Goal: Information Seeking & Learning: Check status

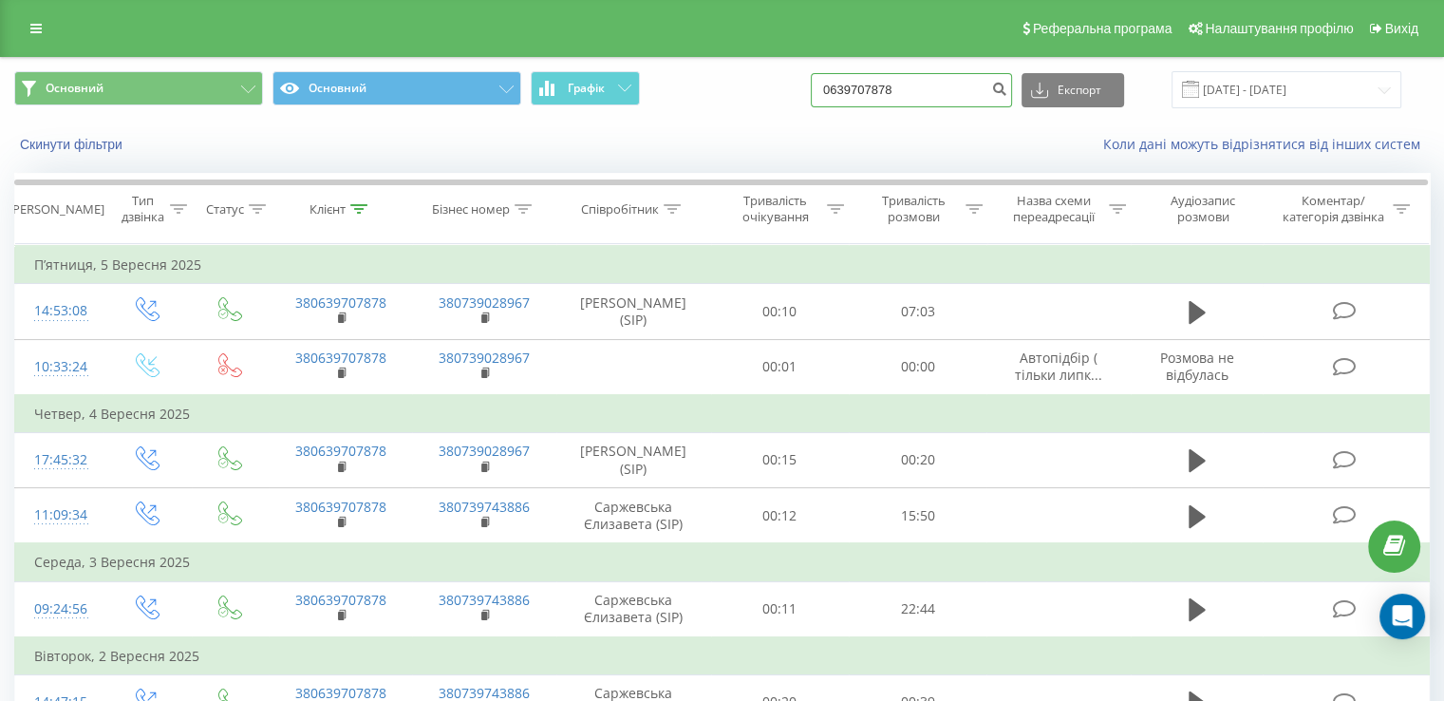
drag, startPoint x: 931, startPoint y: 86, endPoint x: 682, endPoint y: 81, distance: 249.8
click at [682, 81] on div "Основний Основний Графік 0639707878 Експорт .csv .xls .xlsx 22.06.2025 - 22.09.…" at bounding box center [722, 89] width 1416 height 37
click at [733, 108] on div "Основний Основний Графік Експорт .csv .xls .xlsx 22.06.2025 - 22.09.2025" at bounding box center [722, 90] width 1442 height 64
click at [36, 16] on link at bounding box center [36, 28] width 34 height 27
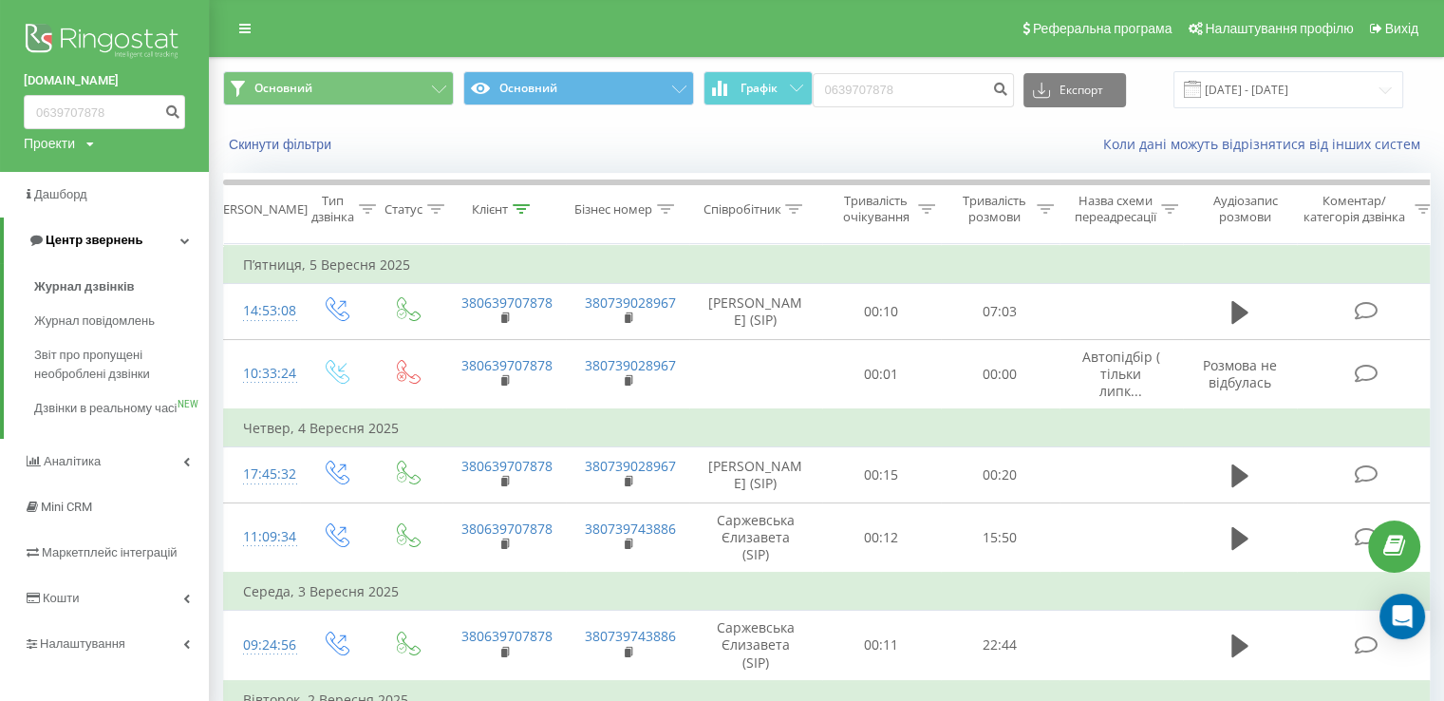
click at [83, 234] on span "Центр звернень" at bounding box center [94, 240] width 97 height 14
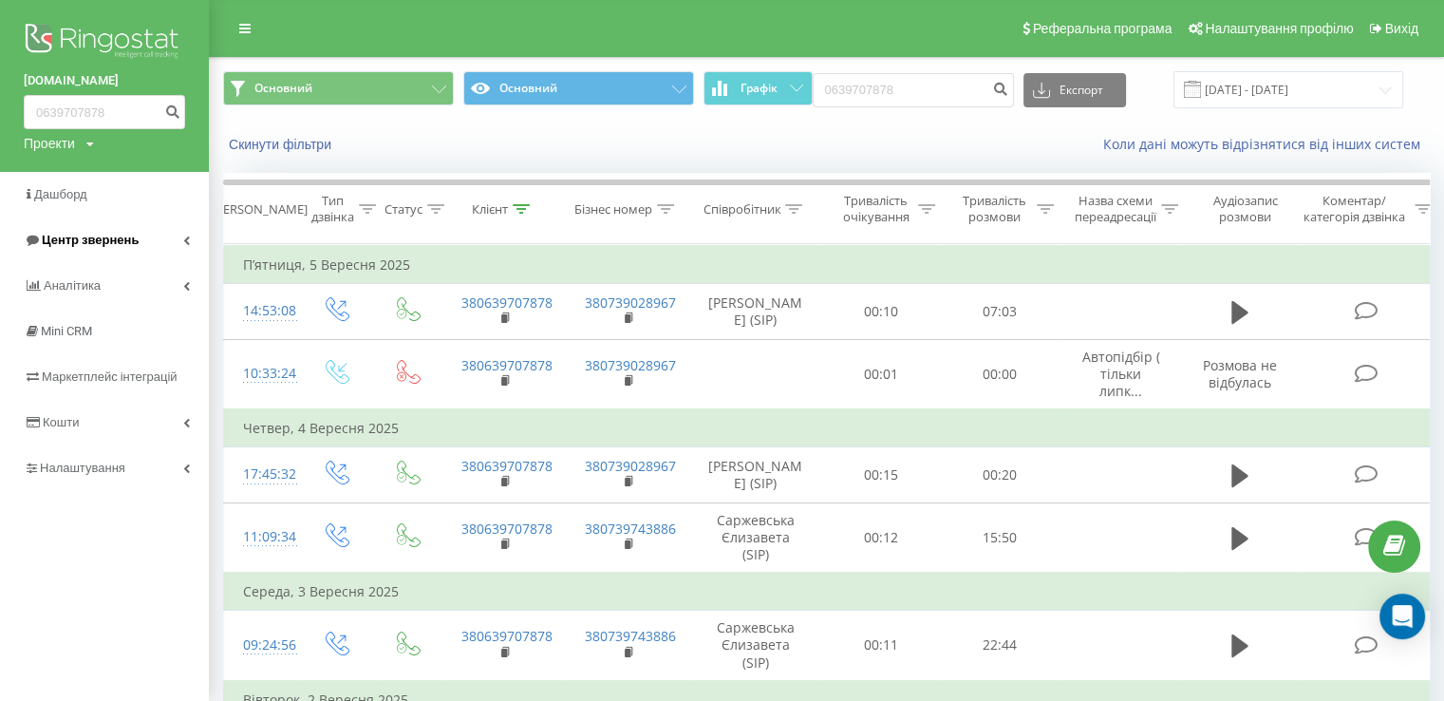
click at [81, 237] on span "Центр звернень" at bounding box center [90, 240] width 97 height 14
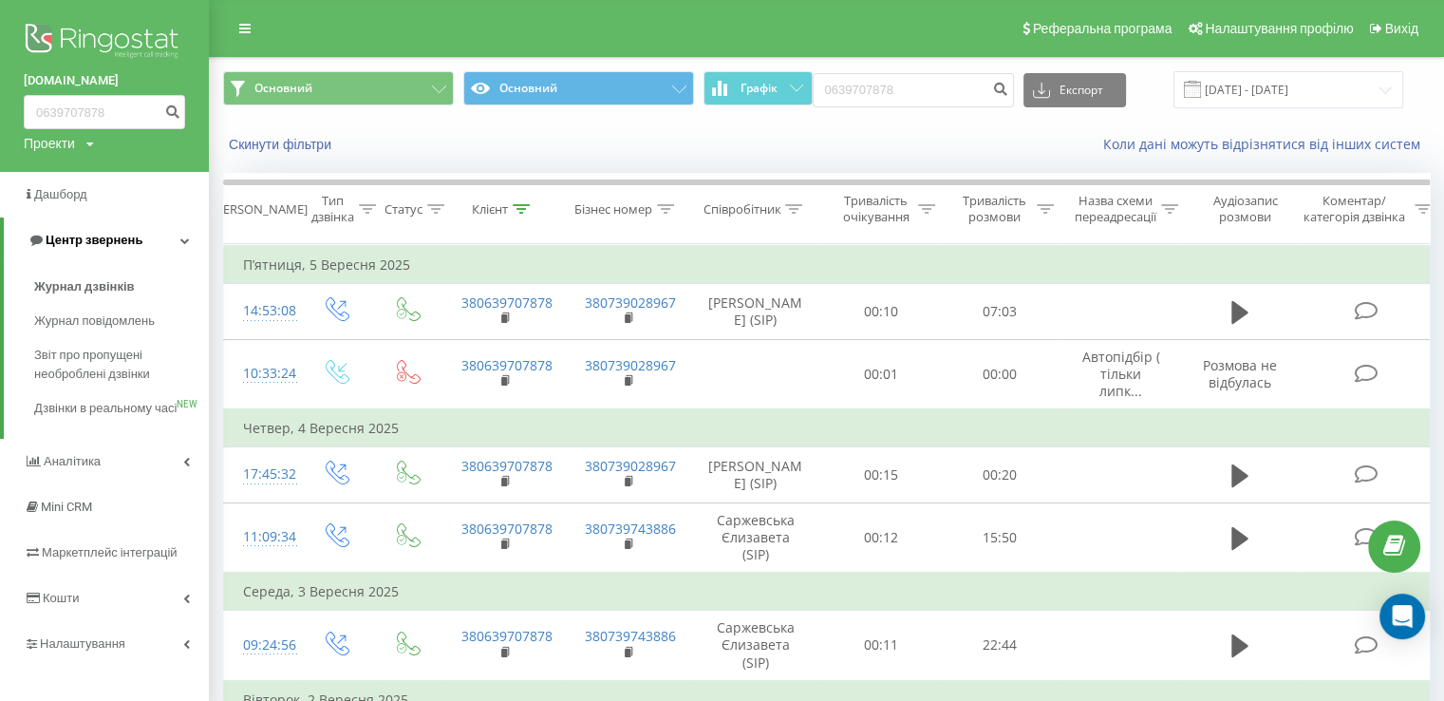
click at [38, 238] on icon at bounding box center [36, 240] width 12 height 12
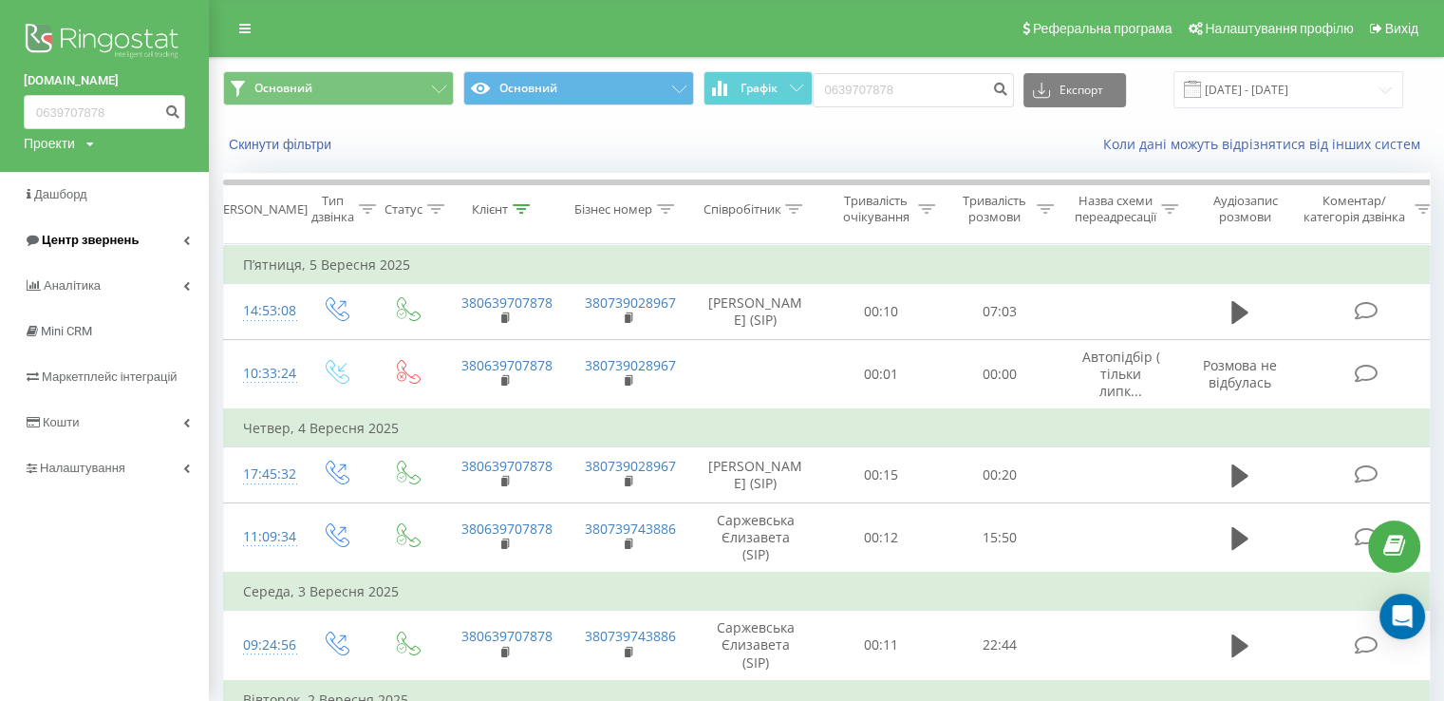
click at [49, 237] on span "Центр звернень" at bounding box center [90, 240] width 97 height 14
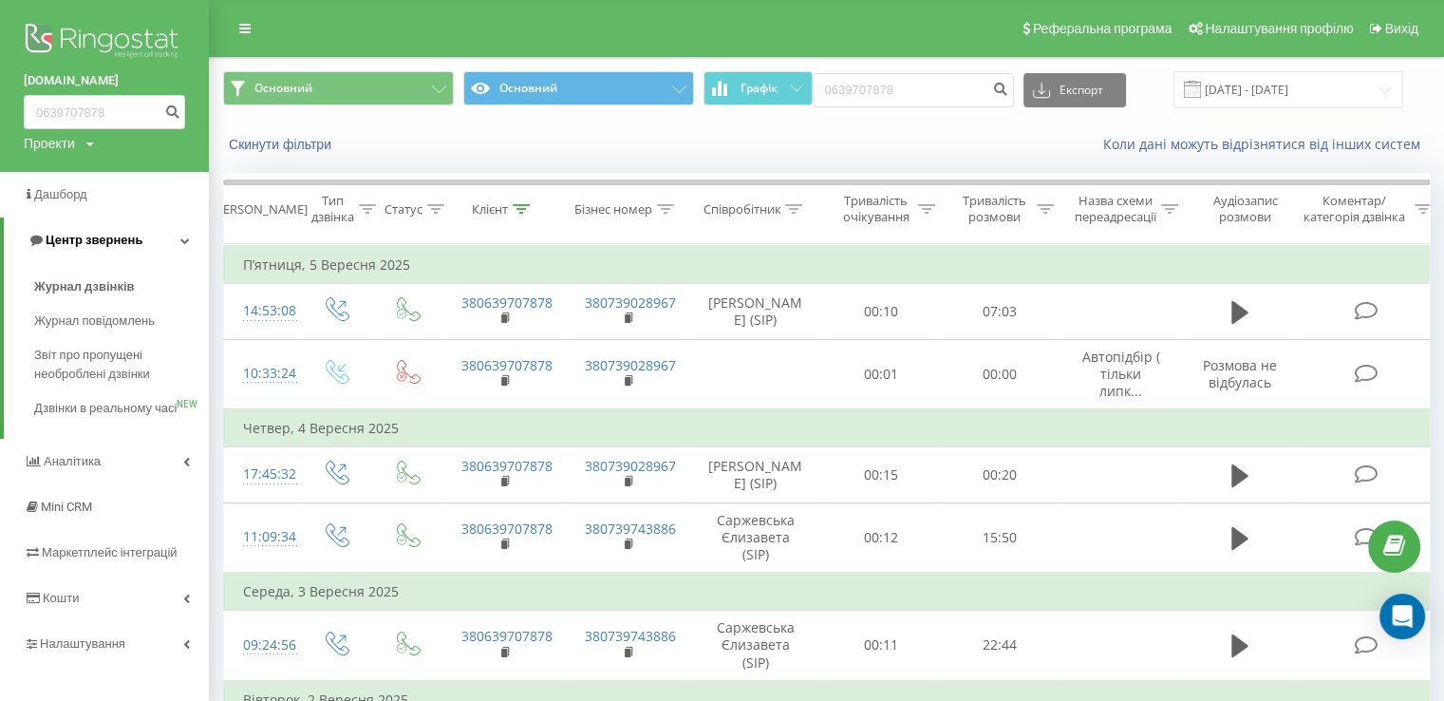
click at [49, 237] on span "Центр звернень" at bounding box center [94, 240] width 97 height 14
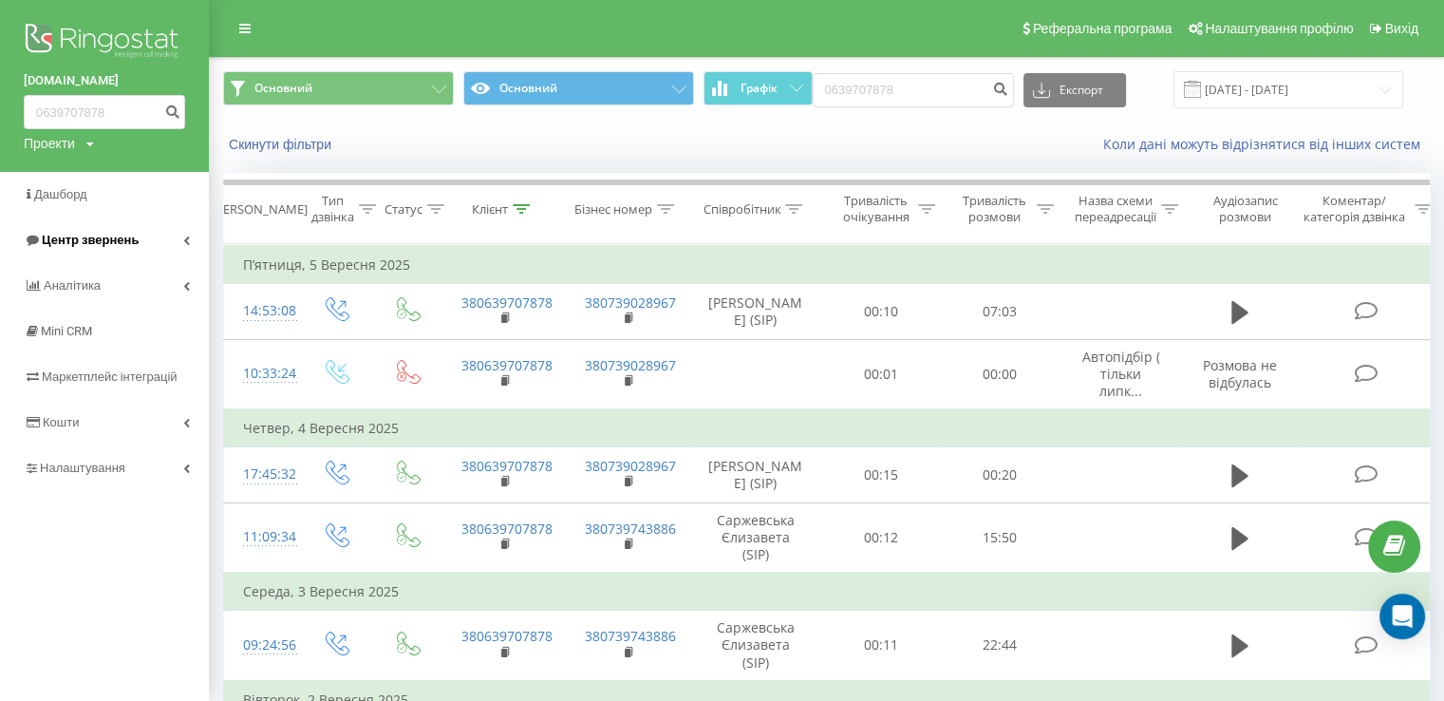
click at [92, 231] on span "Центр звернень" at bounding box center [81, 240] width 115 height 19
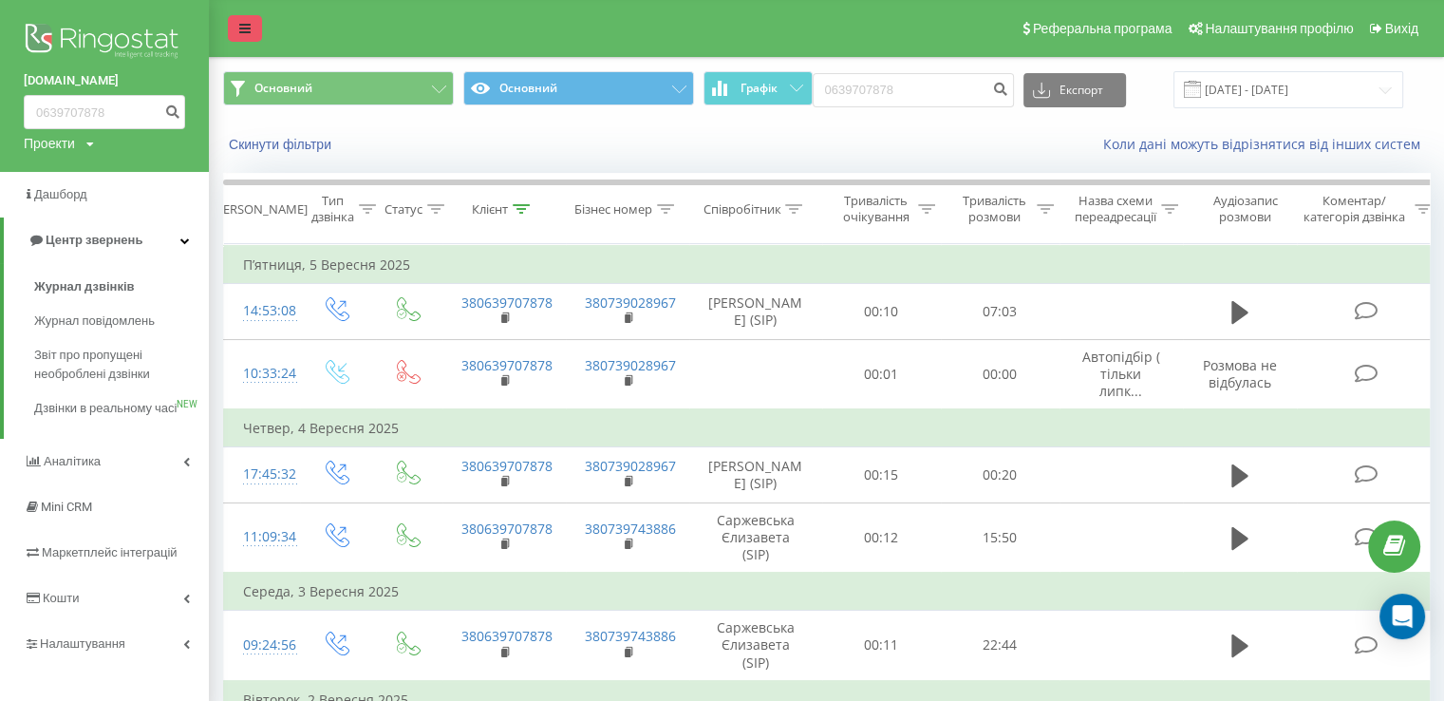
click at [248, 23] on icon at bounding box center [244, 28] width 11 height 13
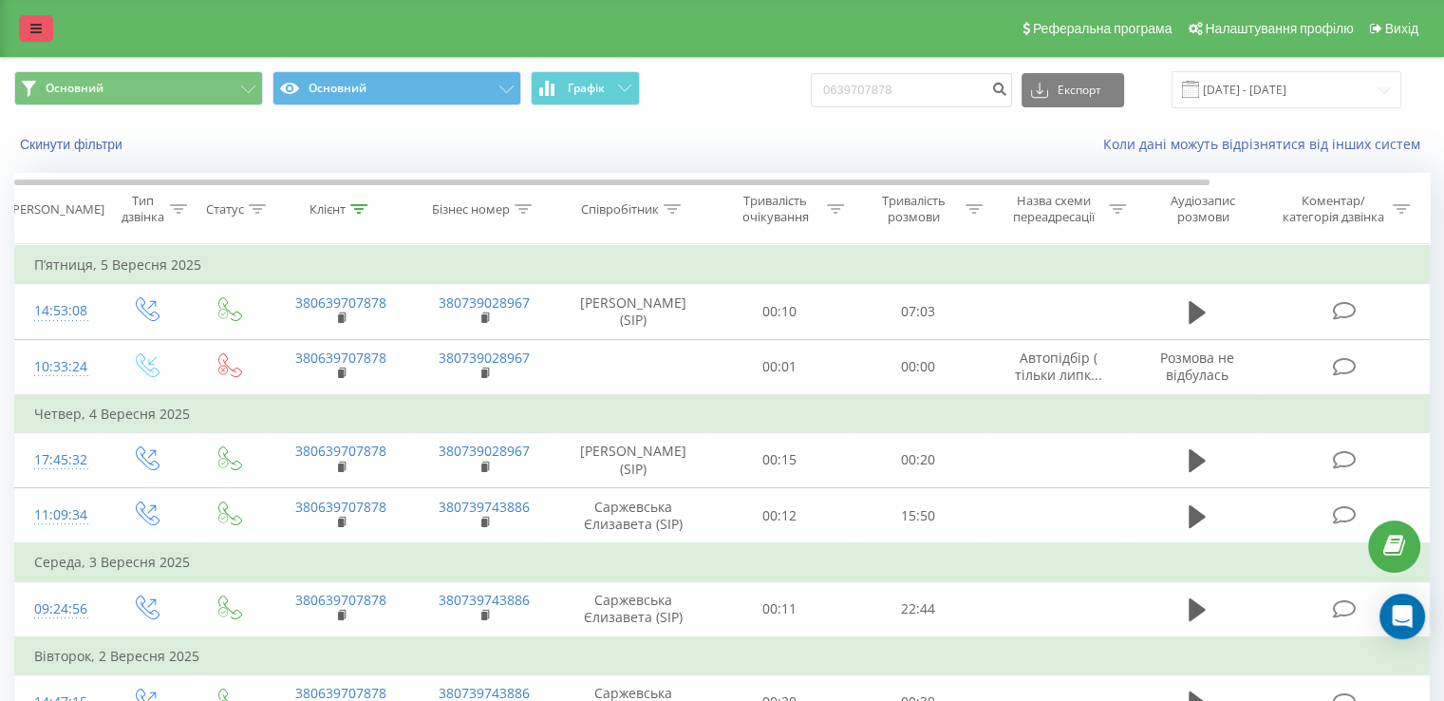
click at [26, 18] on link at bounding box center [36, 28] width 34 height 27
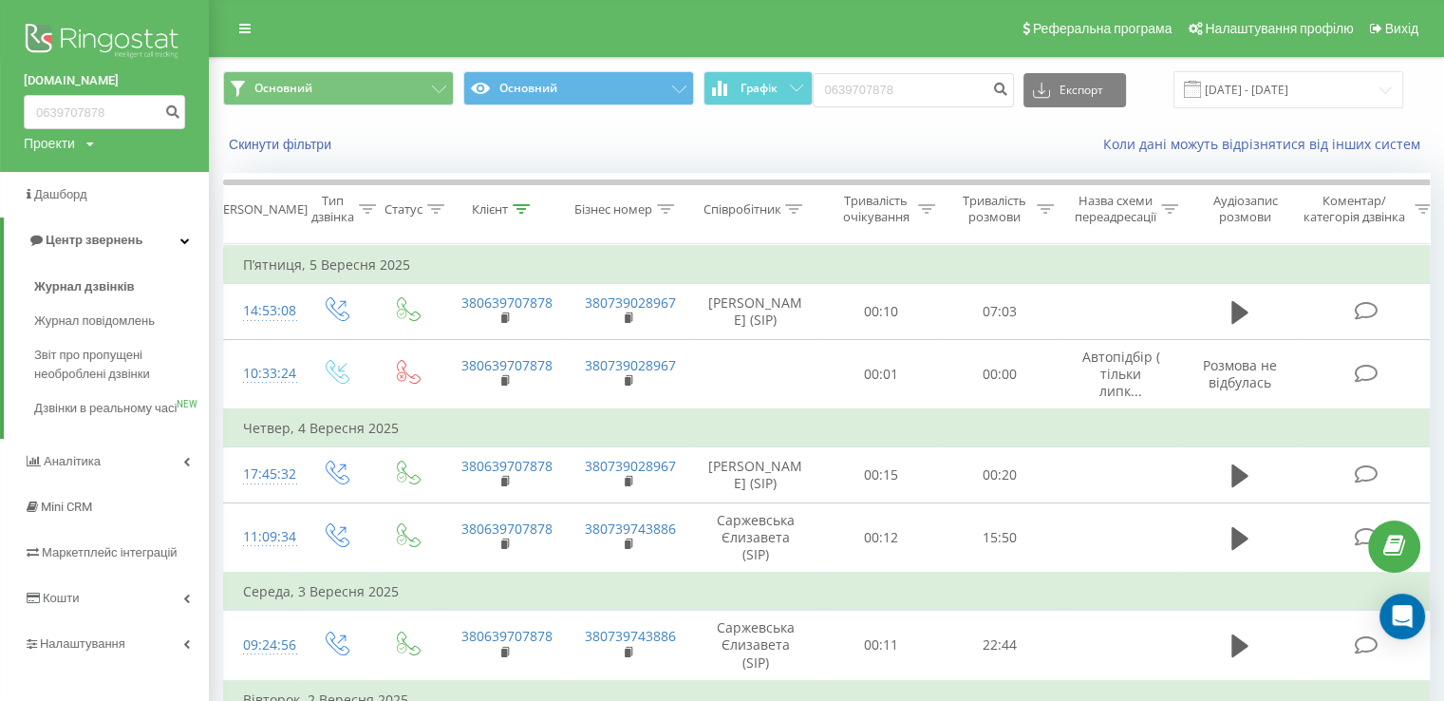
click at [109, 24] on img at bounding box center [104, 42] width 161 height 47
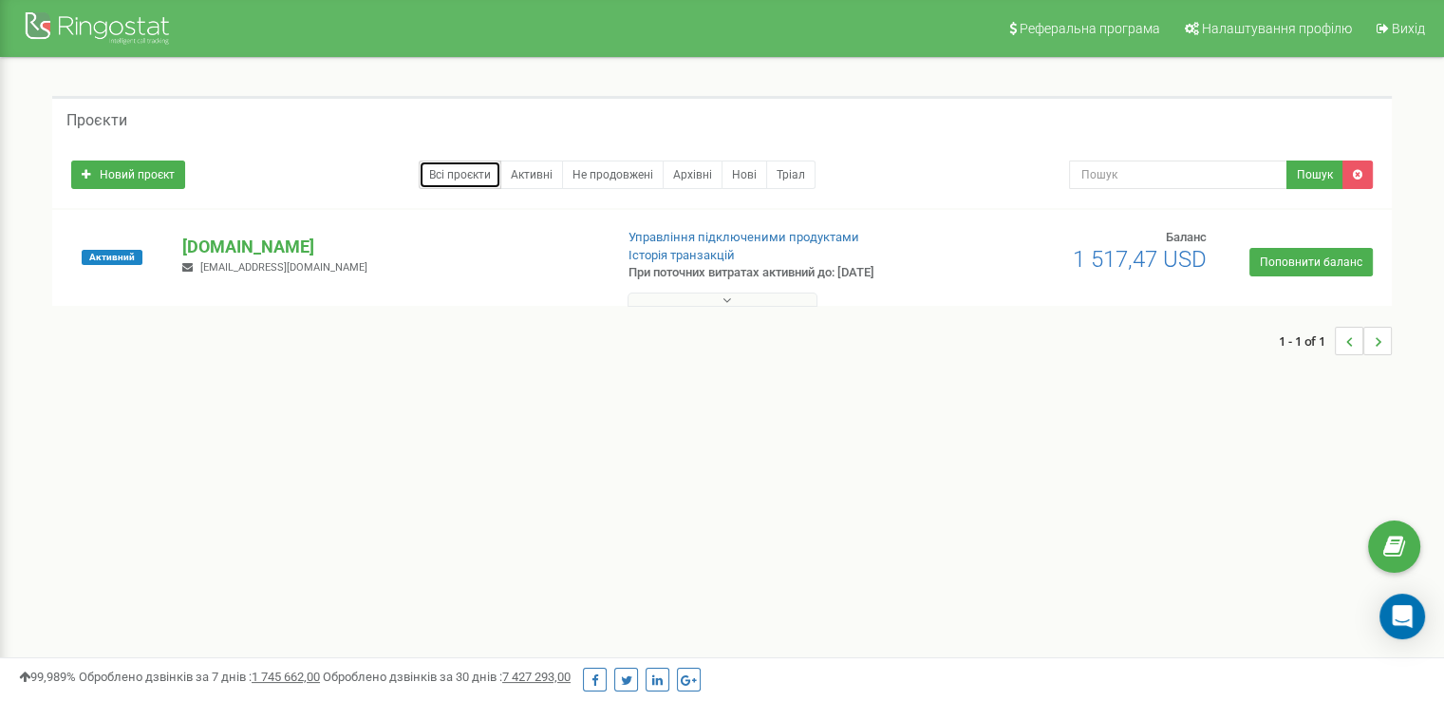
click at [473, 172] on link "Всі проєкти" at bounding box center [460, 174] width 83 height 28
click at [216, 255] on p "[DOMAIN_NAME]" at bounding box center [389, 247] width 415 height 25
click at [216, 272] on span "a.biletska@ulf.ua" at bounding box center [283, 267] width 167 height 12
click at [197, 239] on p "[DOMAIN_NAME]" at bounding box center [389, 247] width 415 height 25
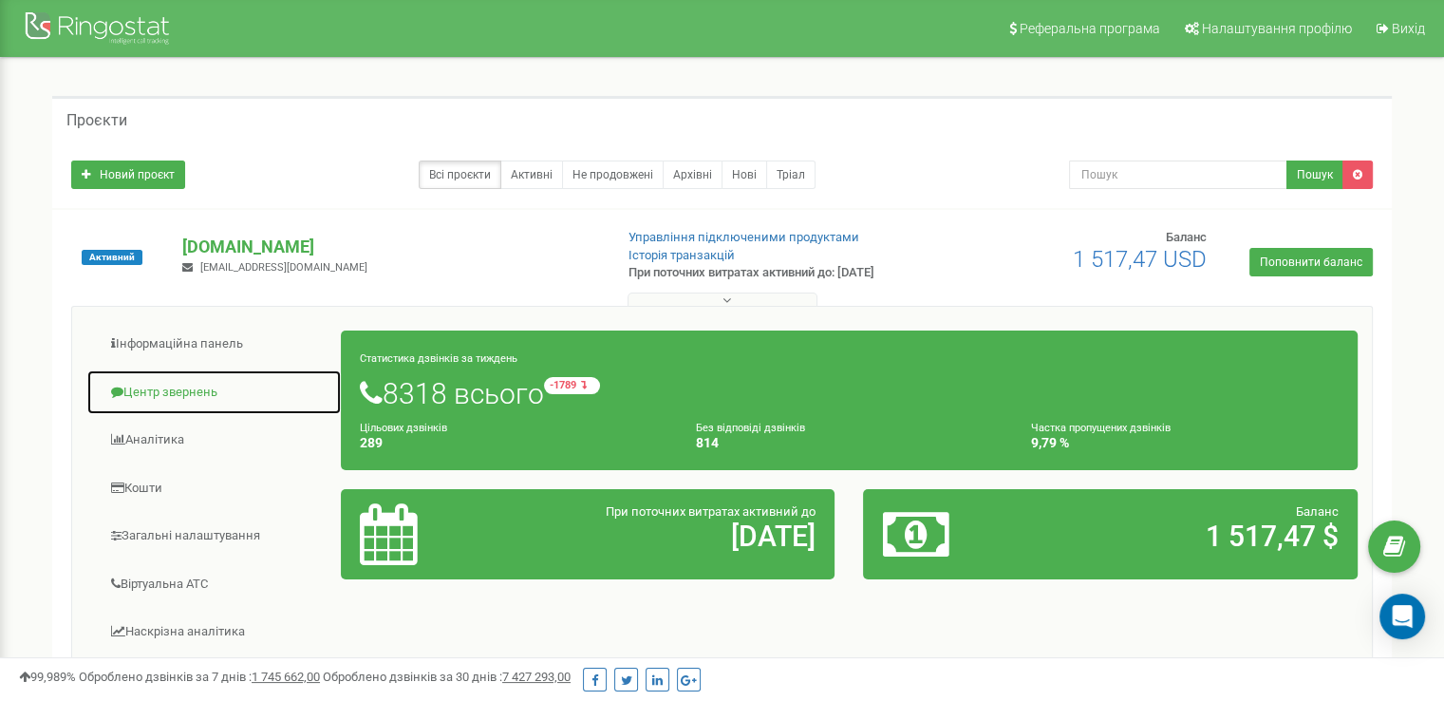
click at [167, 388] on link "Центр звернень" at bounding box center [213, 392] width 255 height 47
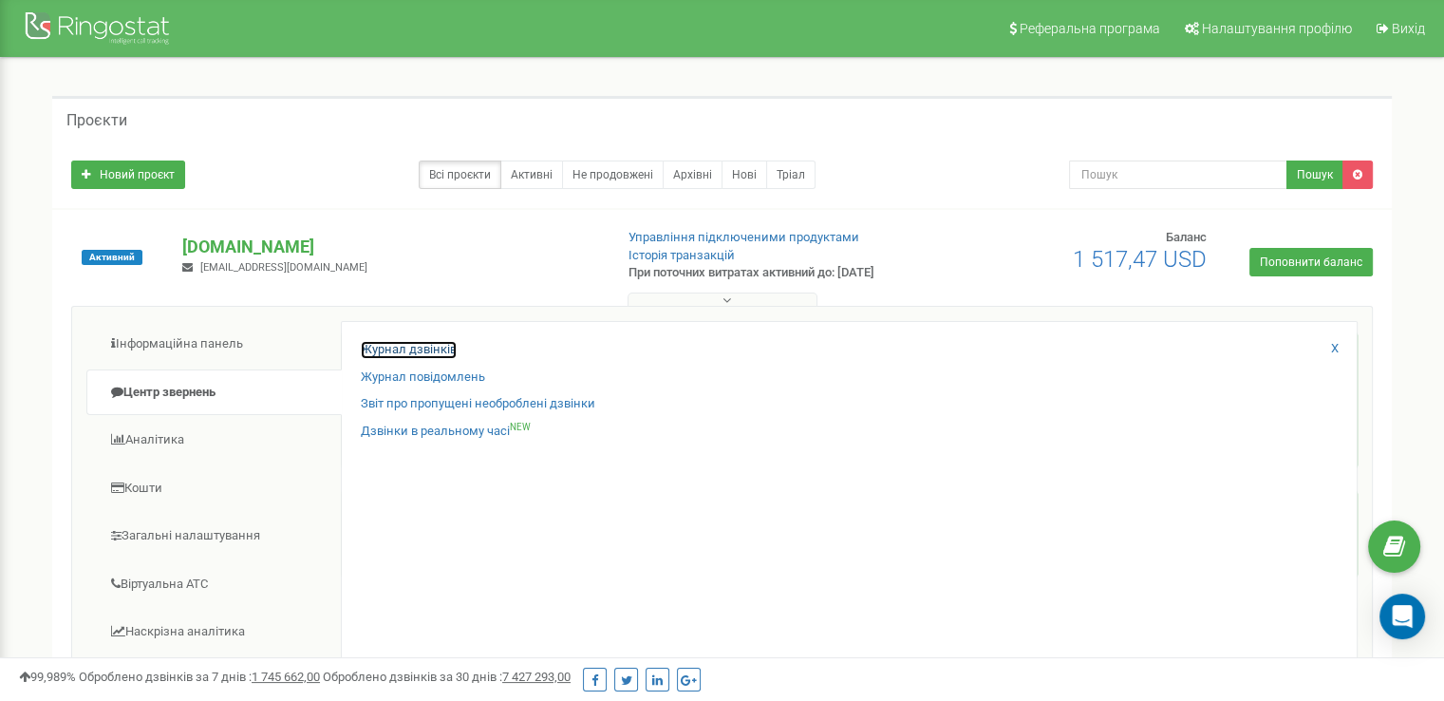
click at [426, 353] on link "Журнал дзвінків" at bounding box center [409, 350] width 96 height 18
